Goal: Information Seeking & Learning: Learn about a topic

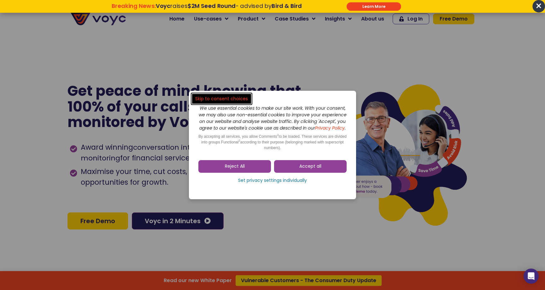
click at [108, 162] on dialog "Skip to consent choices We use essential cookies to make our site work. With yo…" at bounding box center [272, 145] width 545 height 290
click at [247, 172] on link "Reject All" at bounding box center [234, 166] width 73 height 13
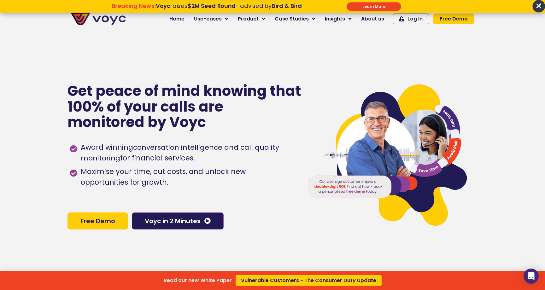
click at [219, 18] on div "Read our new White Paper Vulnerable Customers - The Consumer Duty Update" at bounding box center [272, 145] width 545 height 290
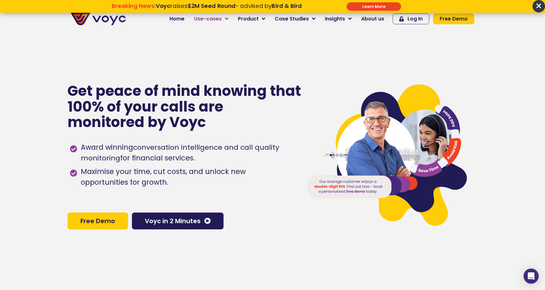
click at [216, 20] on span "Use-cases" at bounding box center [208, 19] width 28 height 8
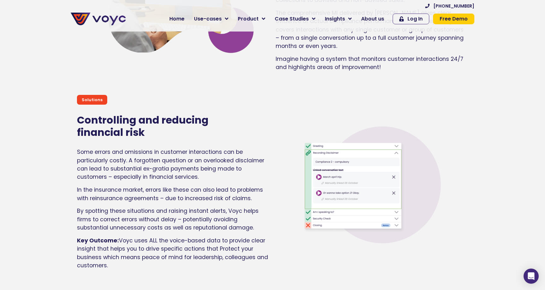
scroll to position [1329, 0]
